Goal: Navigation & Orientation: Find specific page/section

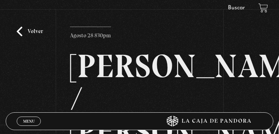
scroll to position [106, 0]
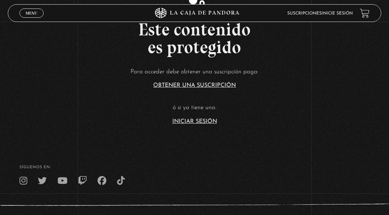
scroll to position [62, 0]
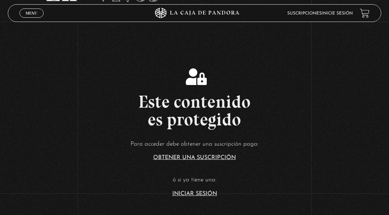
click at [33, 14] on span "Menu" at bounding box center [32, 13] width 12 height 4
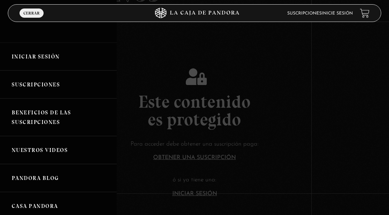
click at [39, 55] on link "Iniciar Sesión" at bounding box center [58, 57] width 117 height 28
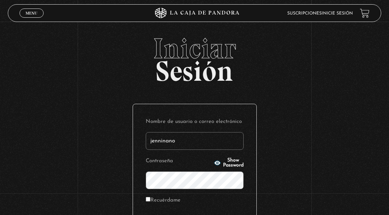
type input "jenninano"
click at [216, 162] on circle "button" at bounding box center [217, 163] width 2 height 2
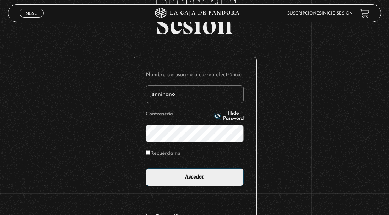
scroll to position [90, 0]
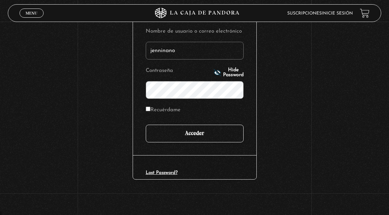
click at [218, 135] on input "Acceder" at bounding box center [195, 134] width 98 height 18
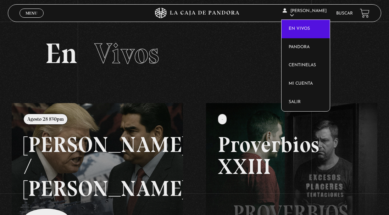
drag, startPoint x: 344, startPoint y: 12, endPoint x: 324, endPoint y: 14, distance: 20.7
click at [344, 12] on link "Buscar" at bounding box center [344, 13] width 17 height 4
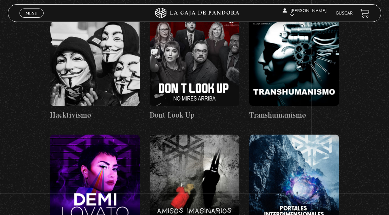
scroll to position [11961, 0]
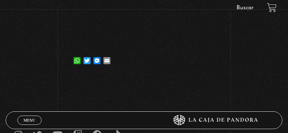
scroll to position [142, 0]
